Goal: Task Accomplishment & Management: Complete application form

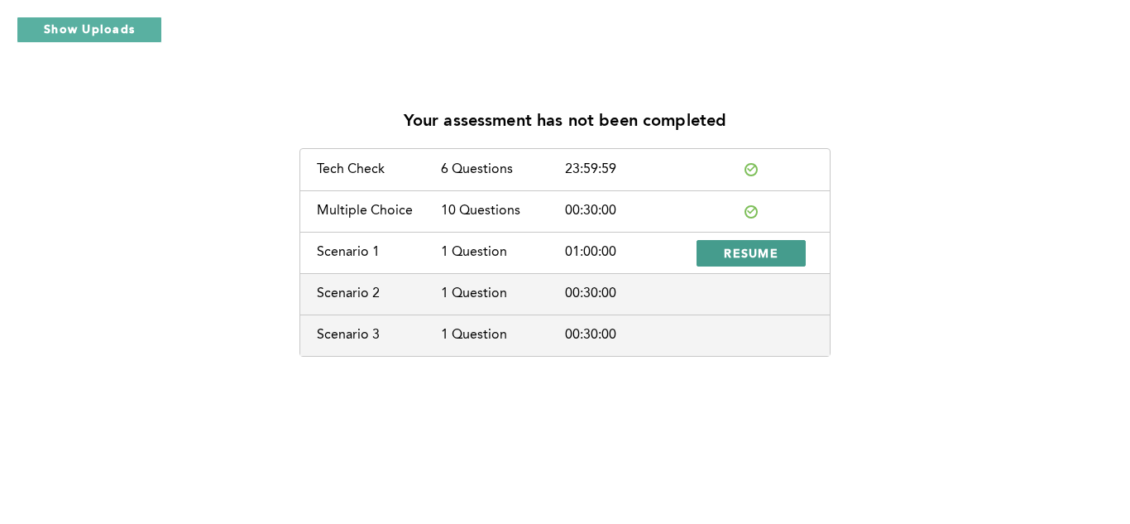
click at [753, 253] on span "RESUME" at bounding box center [751, 253] width 55 height 16
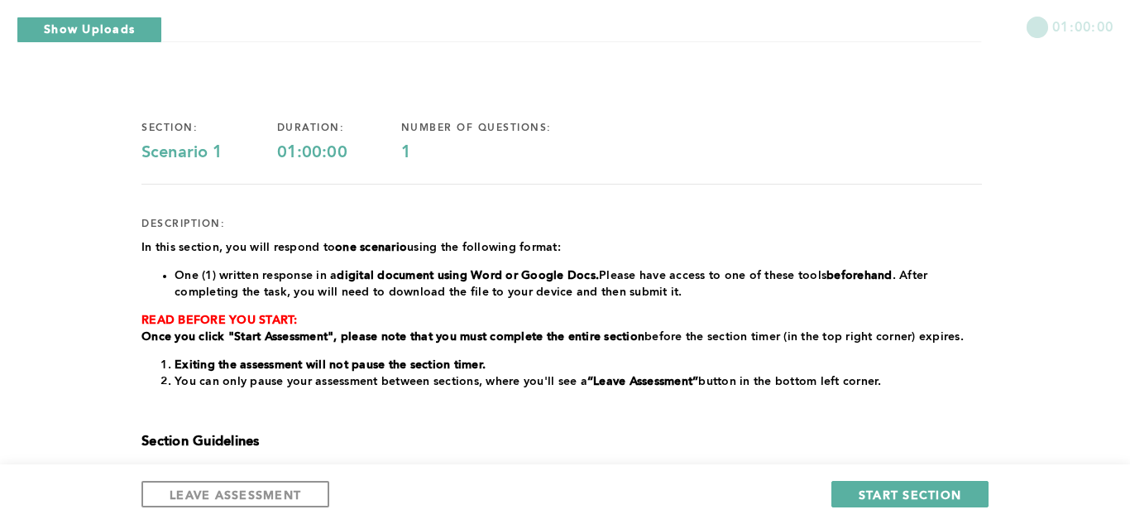
scroll to position [66, 0]
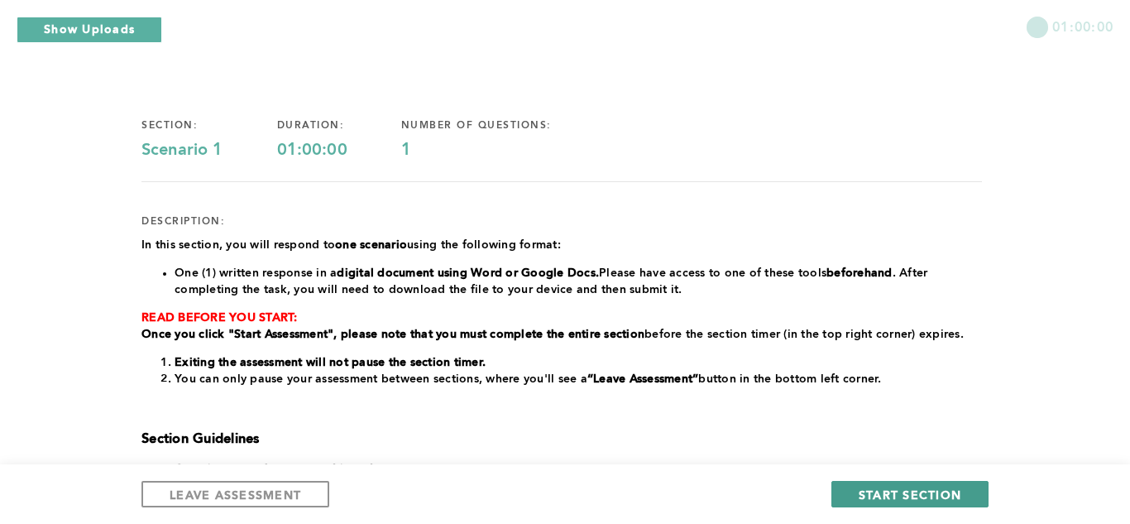
click at [913, 490] on span "START SECTION" at bounding box center [909, 494] width 103 height 16
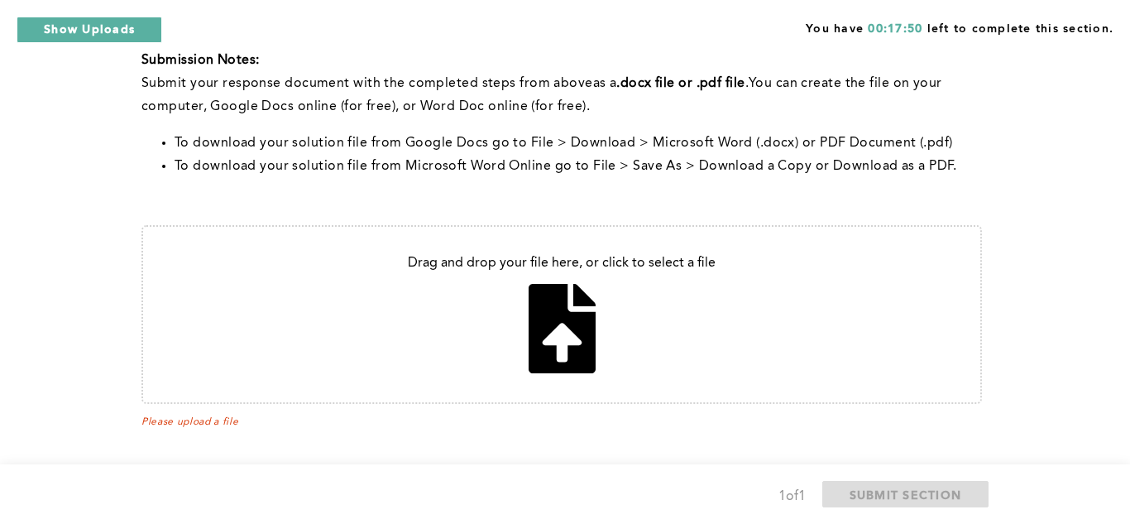
scroll to position [728, 0]
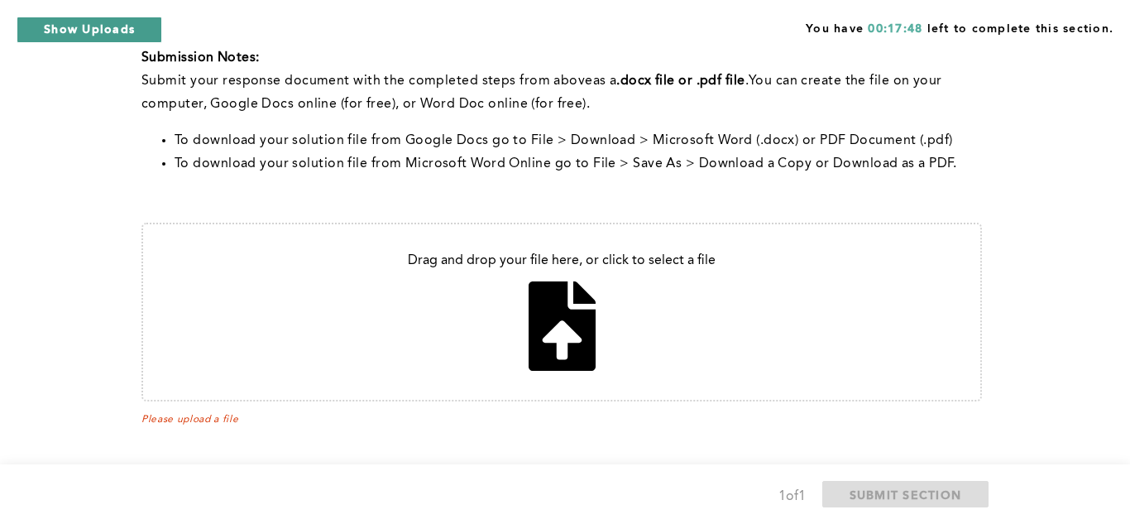
click at [94, 31] on button "Show Uploads" at bounding box center [90, 30] width 146 height 26
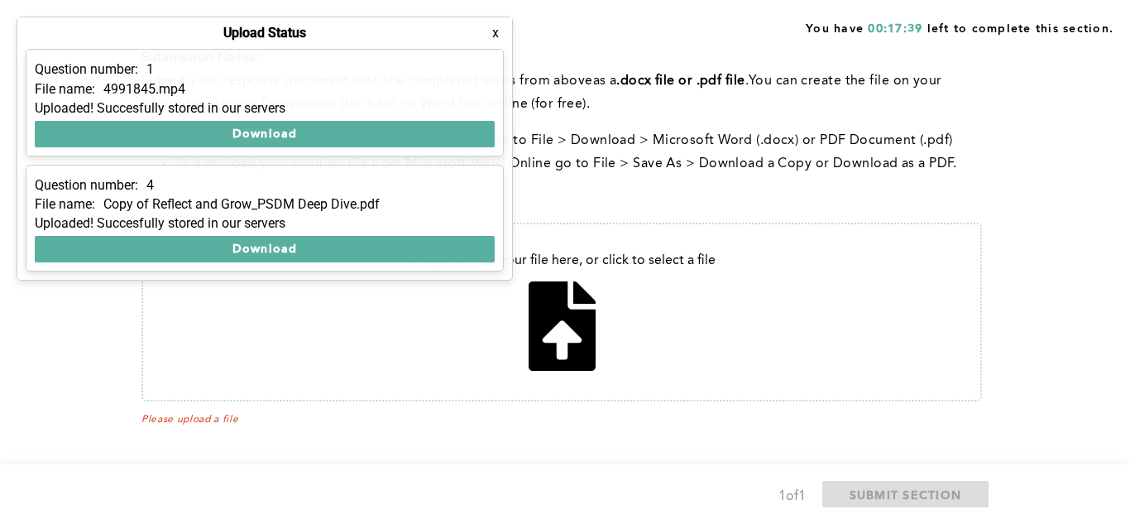
click at [492, 35] on button "x" at bounding box center [495, 33] width 17 height 17
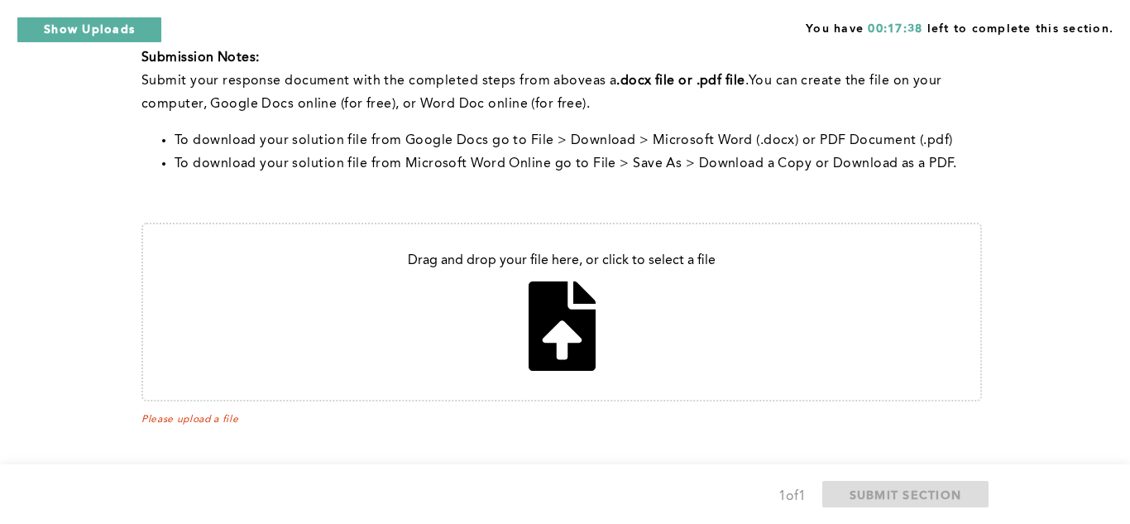
click at [557, 322] on input "file" at bounding box center [561, 311] width 837 height 175
type input "C:\fakepath\In this scenario.pdf"
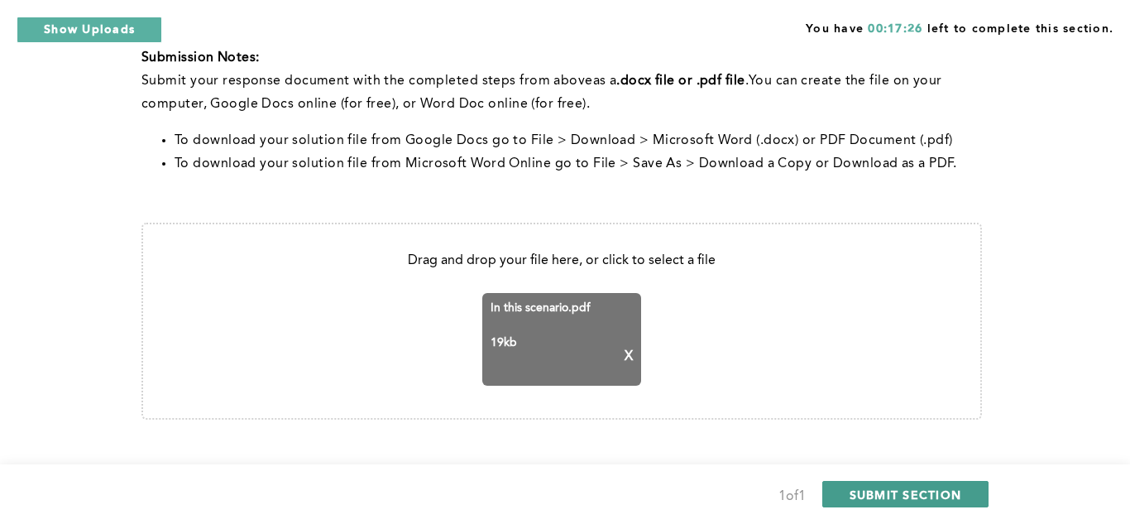
click at [900, 500] on span "SUBMIT SECTION" at bounding box center [905, 494] width 112 height 16
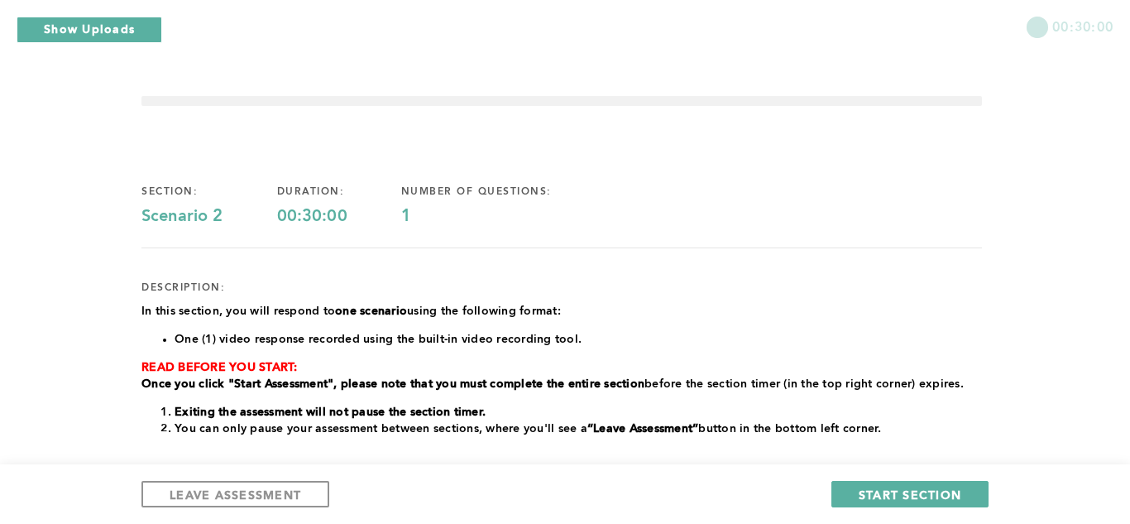
click at [809, 459] on h3 at bounding box center [561, 458] width 840 height 17
click at [867, 493] on span "START SECTION" at bounding box center [909, 494] width 103 height 16
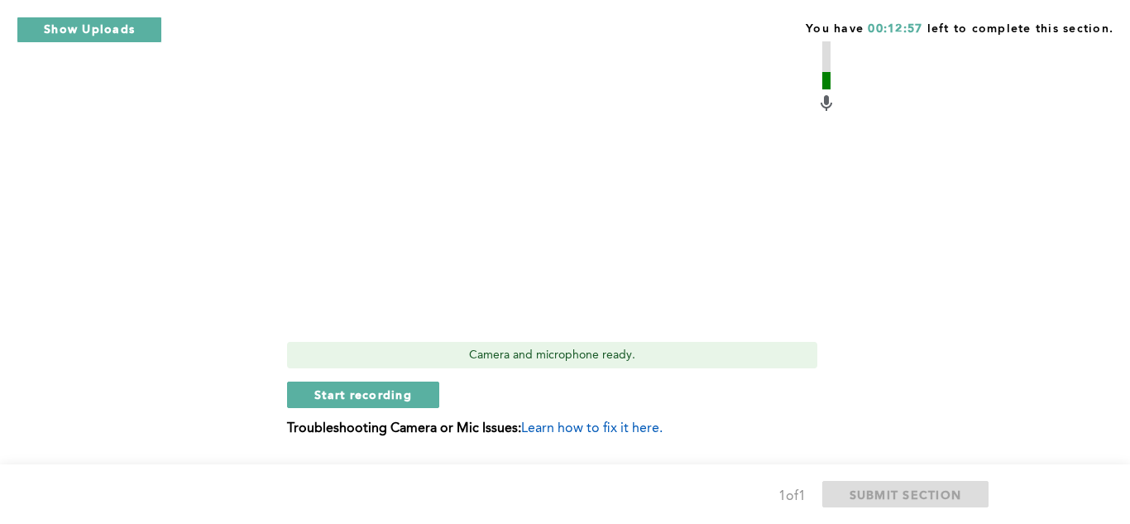
scroll to position [695, 0]
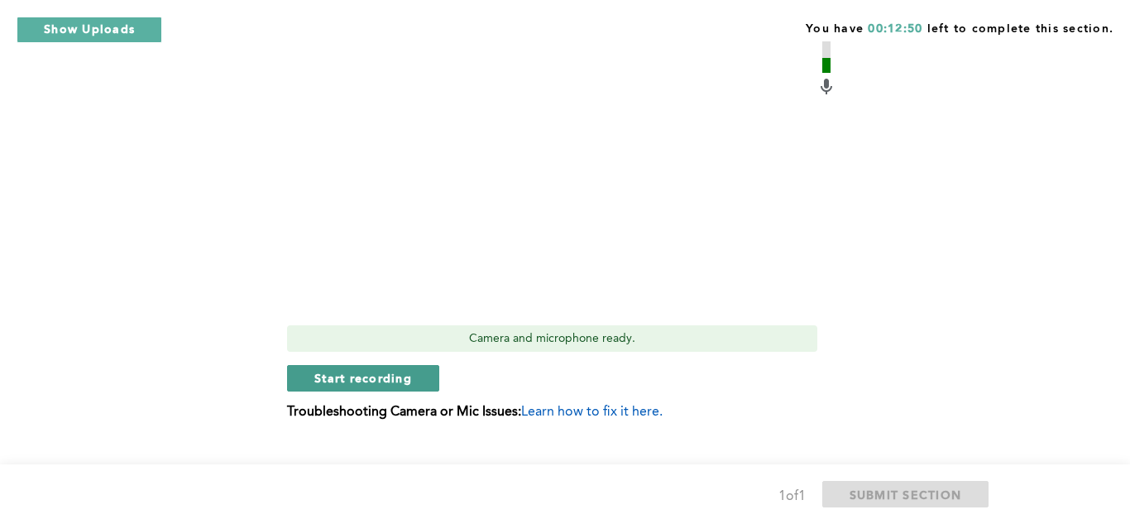
click at [347, 377] on span "Start recording" at bounding box center [363, 378] width 98 height 16
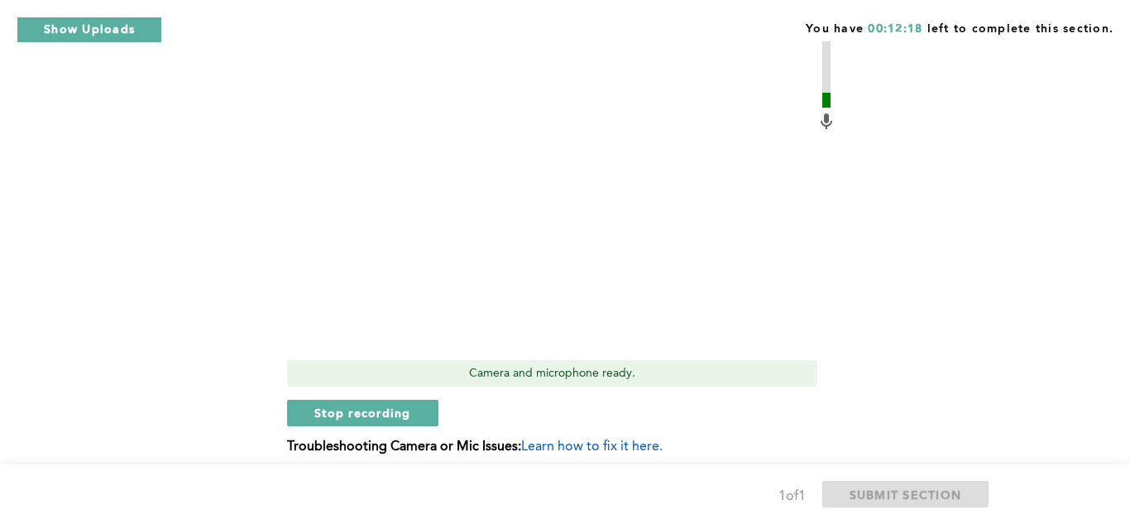
scroll to position [662, 0]
click at [373, 409] on span "Stop recording" at bounding box center [362, 411] width 97 height 16
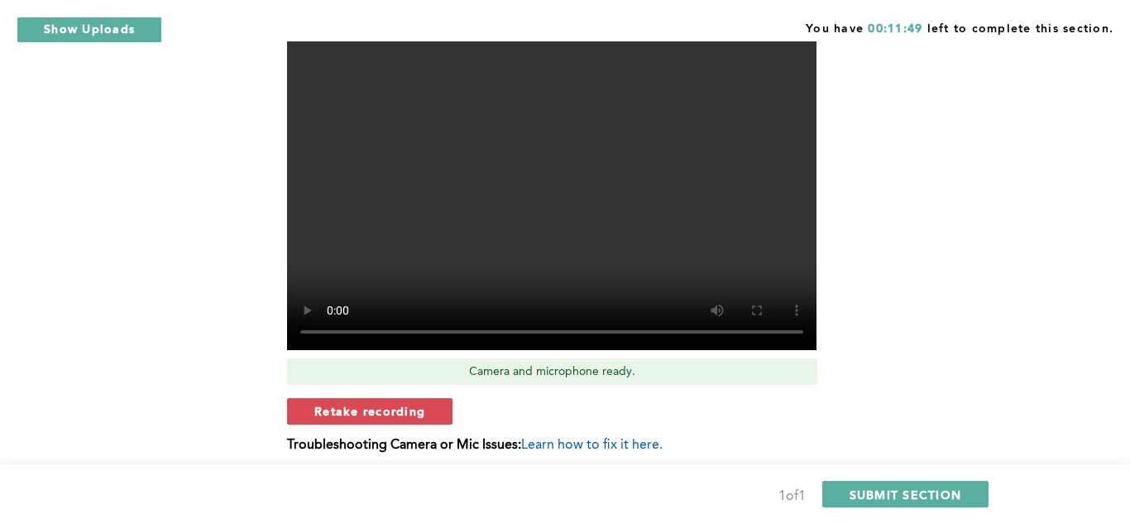
click at [373, 409] on span "Retake recording" at bounding box center [369, 411] width 111 height 16
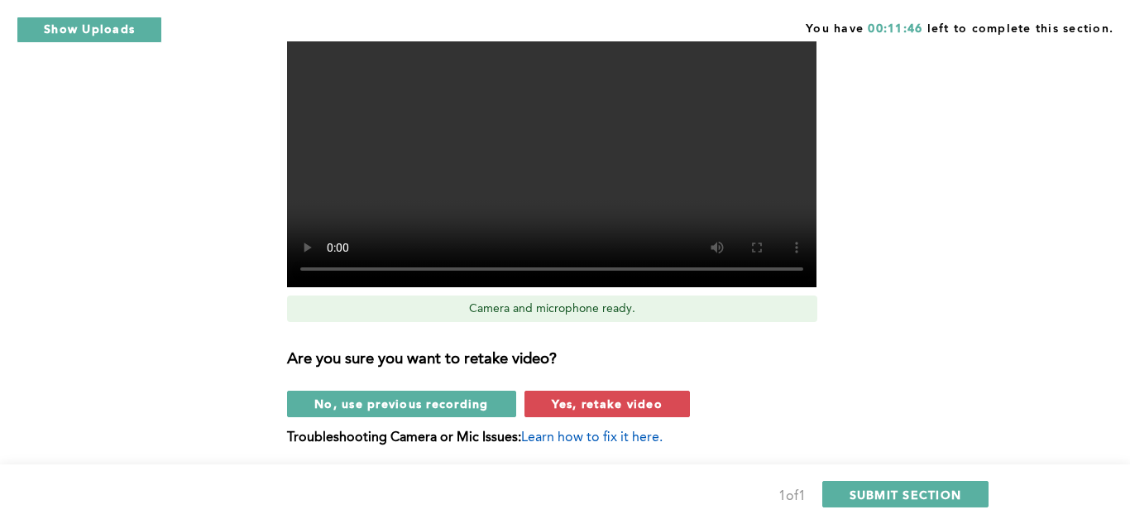
scroll to position [728, 0]
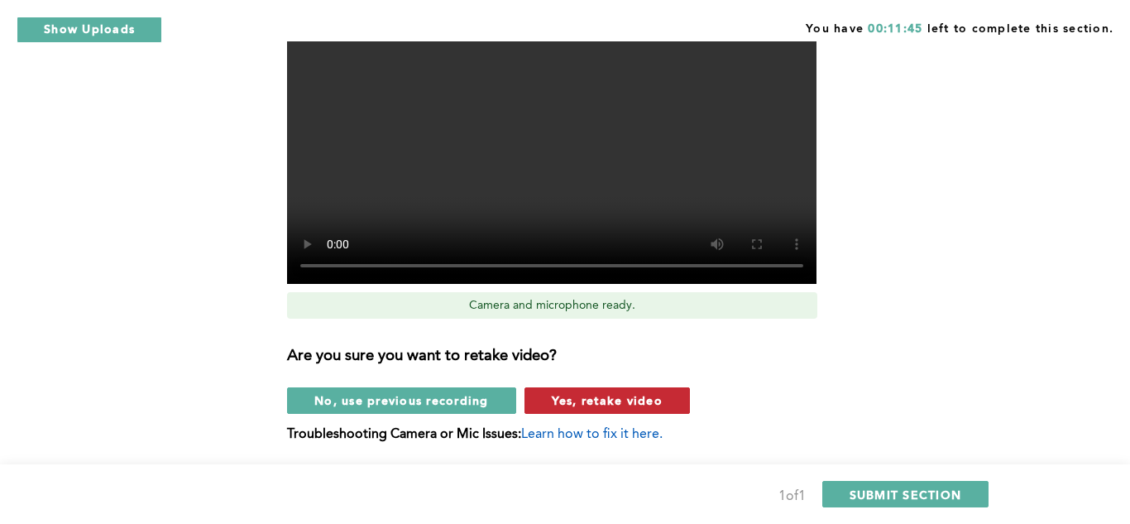
click at [622, 400] on span "Yes, retake video" at bounding box center [607, 400] width 111 height 16
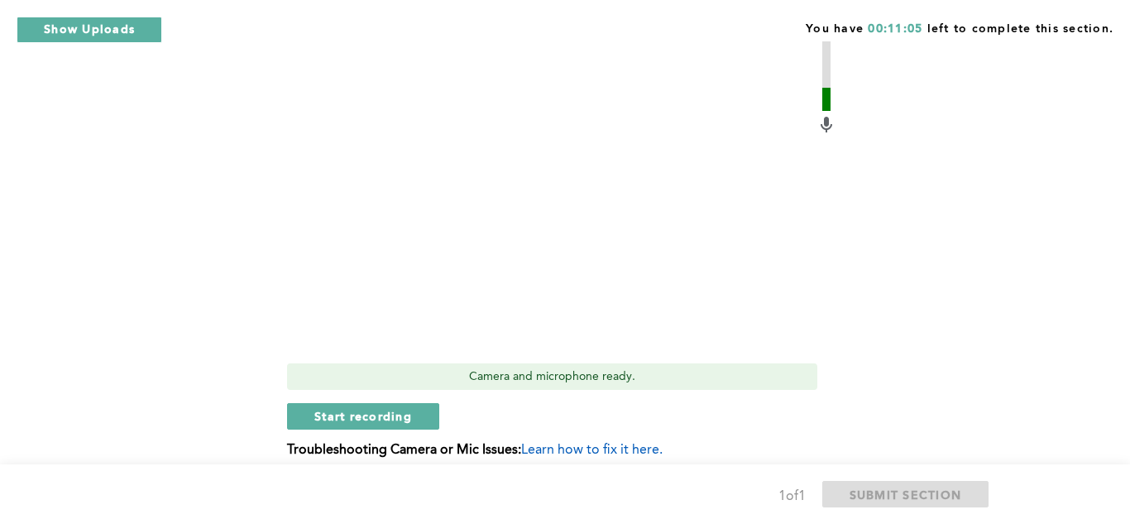
scroll to position [658, 0]
click at [395, 409] on span "Start recording" at bounding box center [363, 415] width 98 height 16
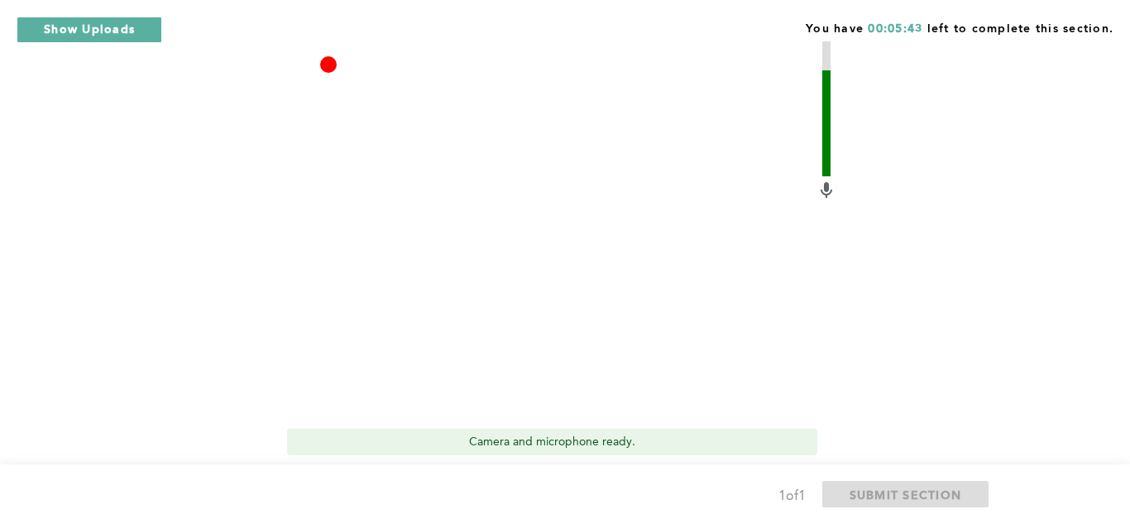
scroll to position [624, 0]
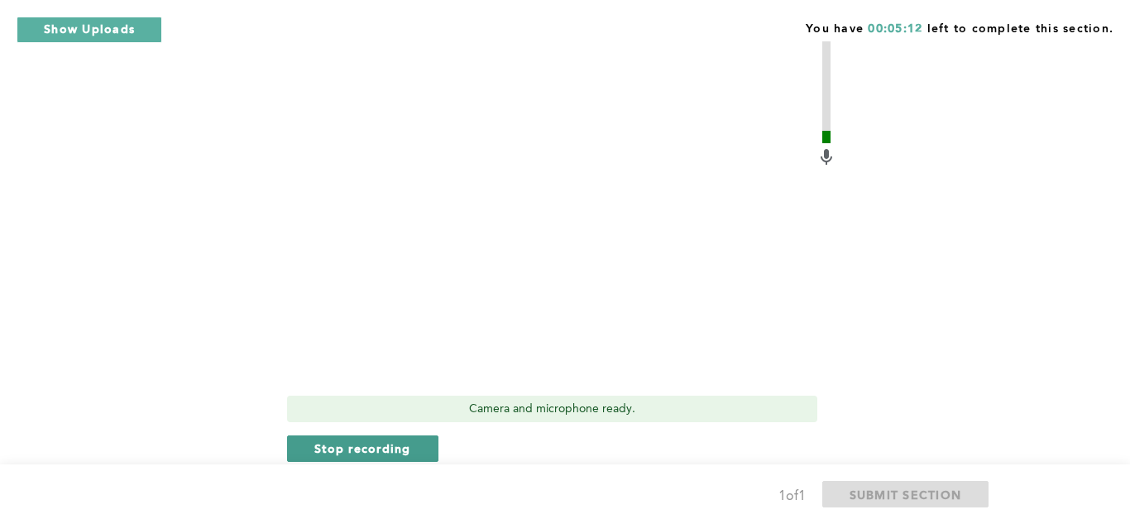
click at [366, 451] on span "Stop recording" at bounding box center [362, 448] width 97 height 16
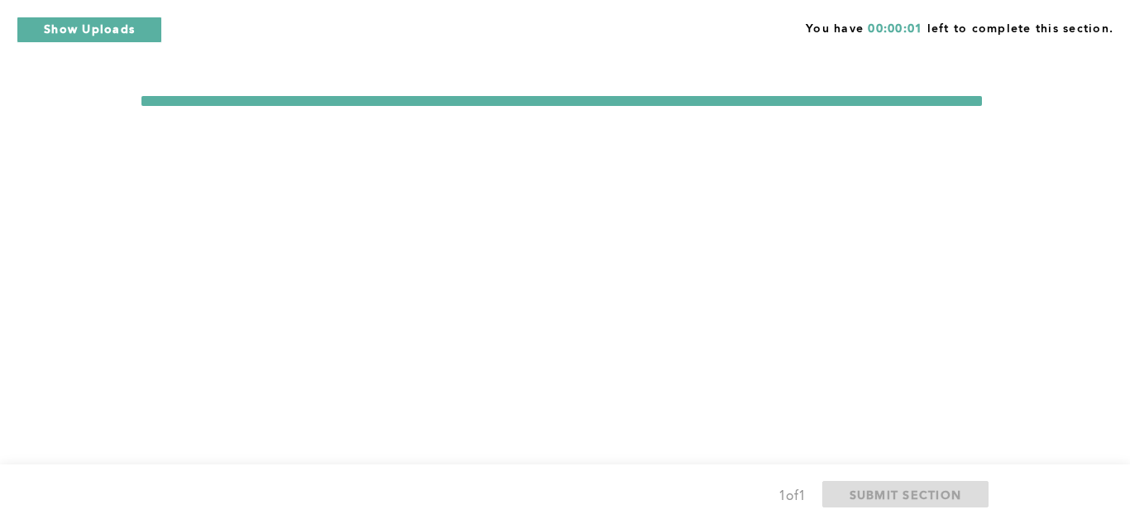
scroll to position [0, 0]
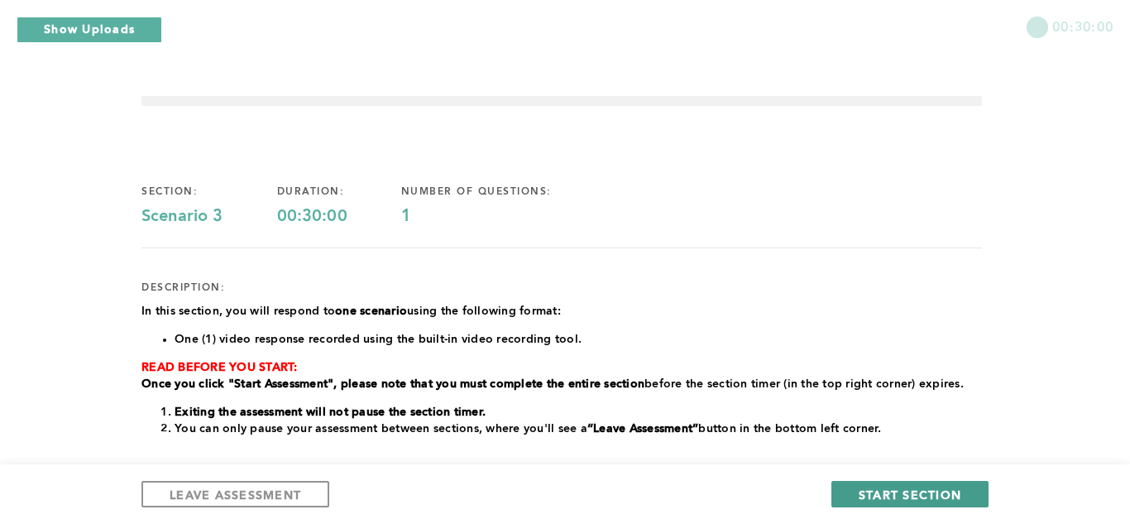
click at [887, 492] on span "START SECTION" at bounding box center [909, 494] width 103 height 16
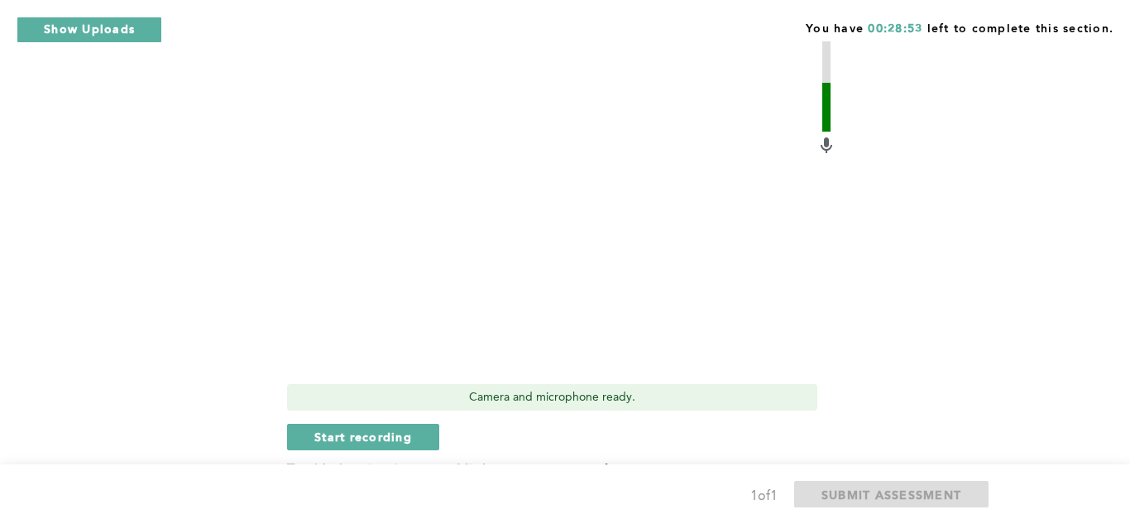
scroll to position [562, 0]
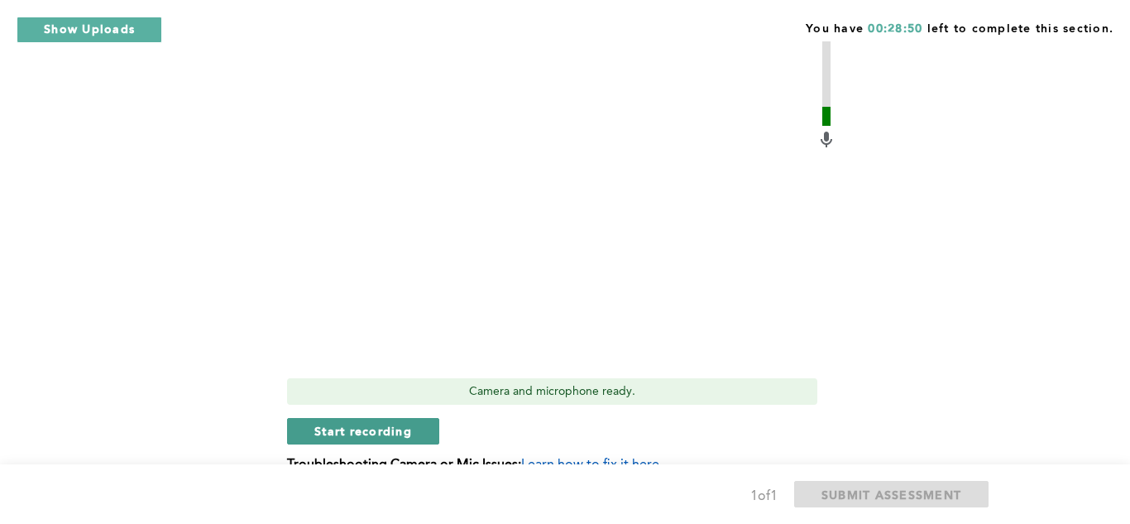
click at [373, 430] on span "Start recording" at bounding box center [363, 431] width 98 height 16
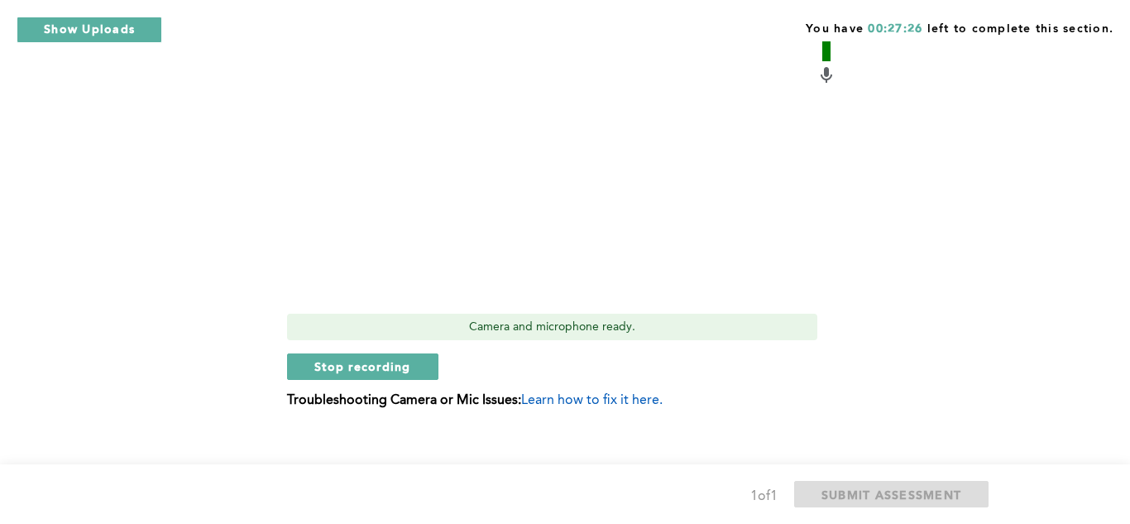
scroll to position [629, 0]
click at [390, 374] on button "Stop recording" at bounding box center [362, 364] width 151 height 26
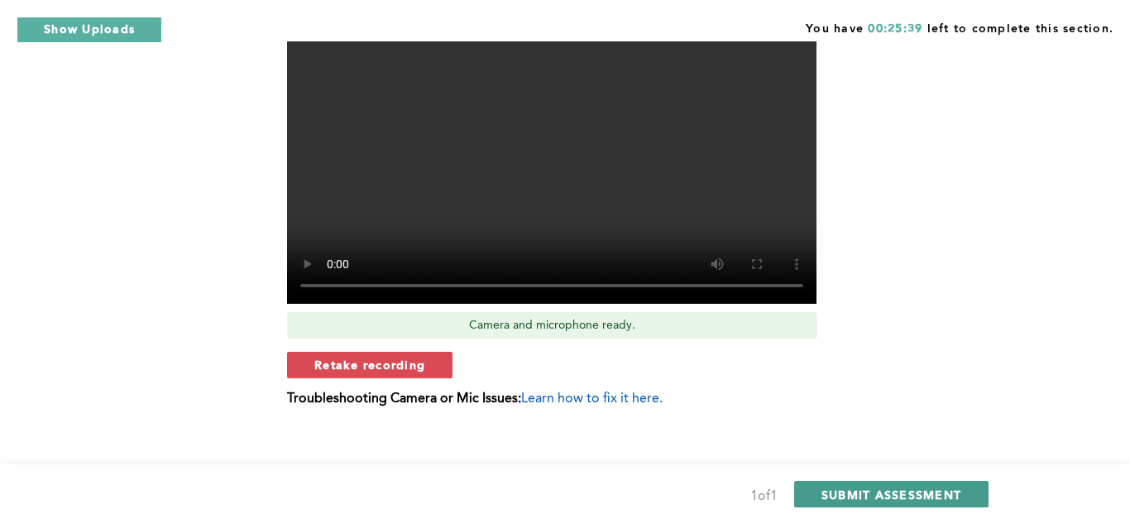
click at [930, 491] on span "SUBMIT ASSESSMENT" at bounding box center [891, 494] width 140 height 16
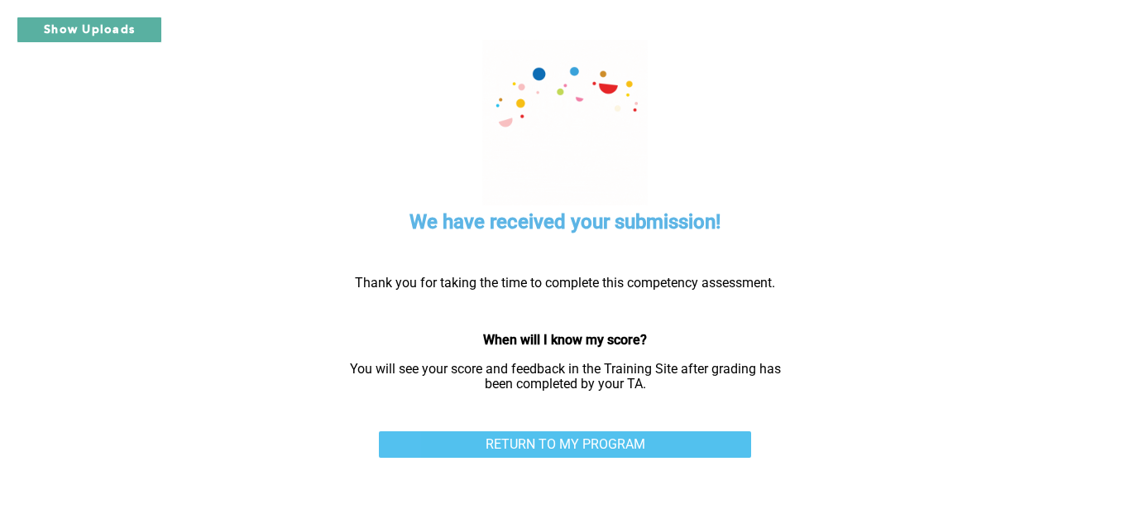
click at [631, 444] on link "RETURN TO MY PROGRAM" at bounding box center [565, 444] width 372 height 26
